Goal: Obtain resource: Obtain resource

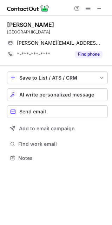
scroll to position [153, 112]
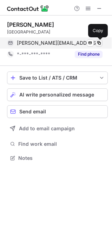
click at [97, 43] on span at bounding box center [99, 43] width 6 height 6
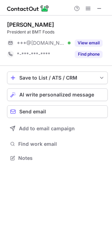
scroll to position [153, 112]
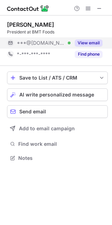
click at [87, 43] on button "View email" at bounding box center [89, 42] width 28 height 7
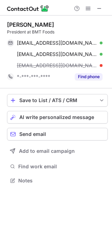
scroll to position [175, 112]
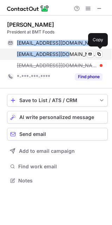
drag, startPoint x: 15, startPoint y: 40, endPoint x: 67, endPoint y: 56, distance: 53.5
click at [67, 56] on div "[EMAIL_ADDRESS][DOMAIN_NAME] Verified Send email Copy [EMAIL_ADDRESS][DOMAIN_NA…" at bounding box center [55, 54] width 96 height 34
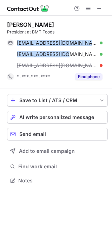
copy div "[EMAIL_ADDRESS][DOMAIN_NAME] Verified Send email Copy [EMAIL_ADDRESS][DOMAIN_NA…"
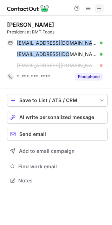
click at [99, 7] on span at bounding box center [100, 9] width 6 height 6
